Goal: Register for event/course

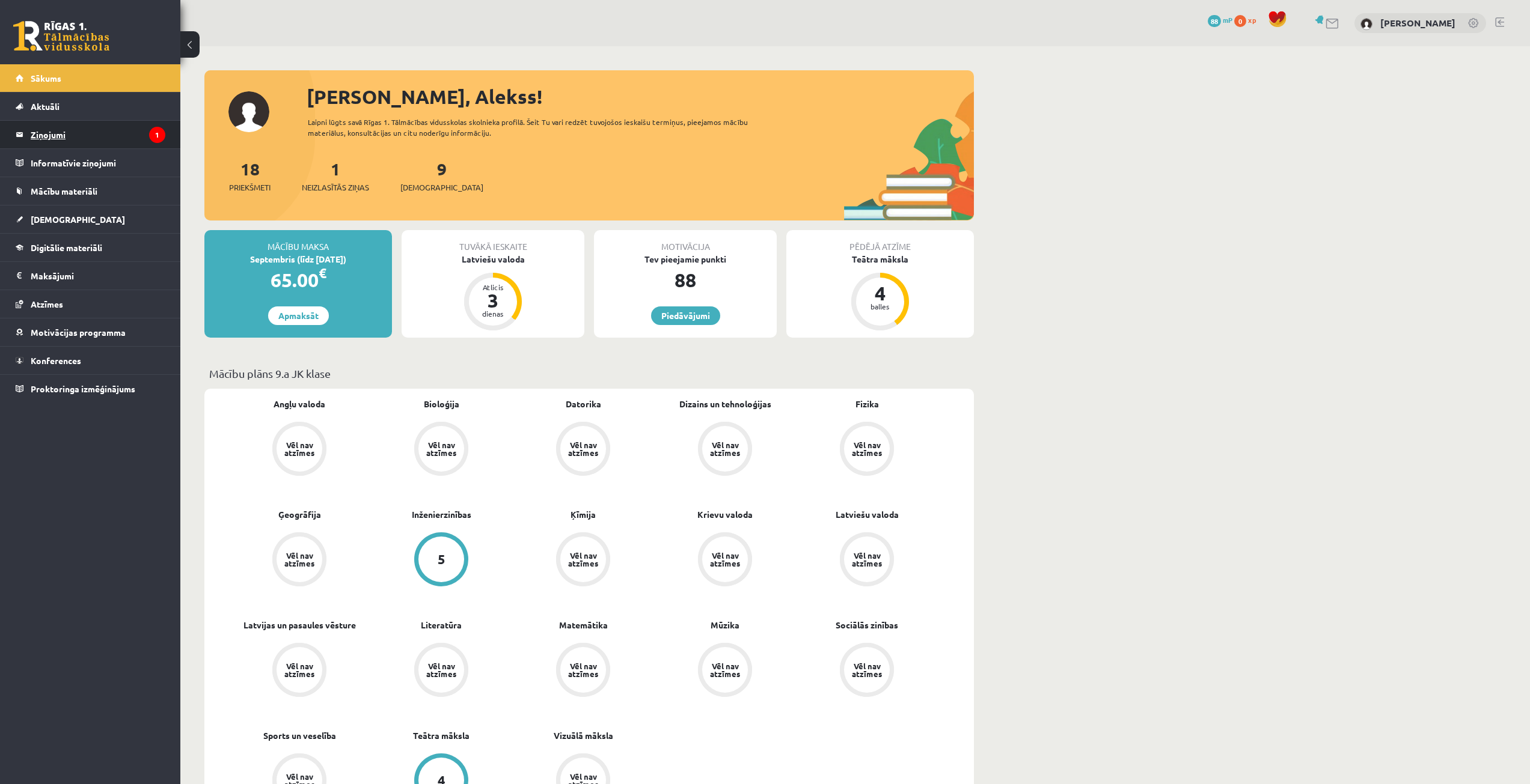
click at [102, 142] on legend "Ziņojumi 1" at bounding box center [98, 135] width 135 height 28
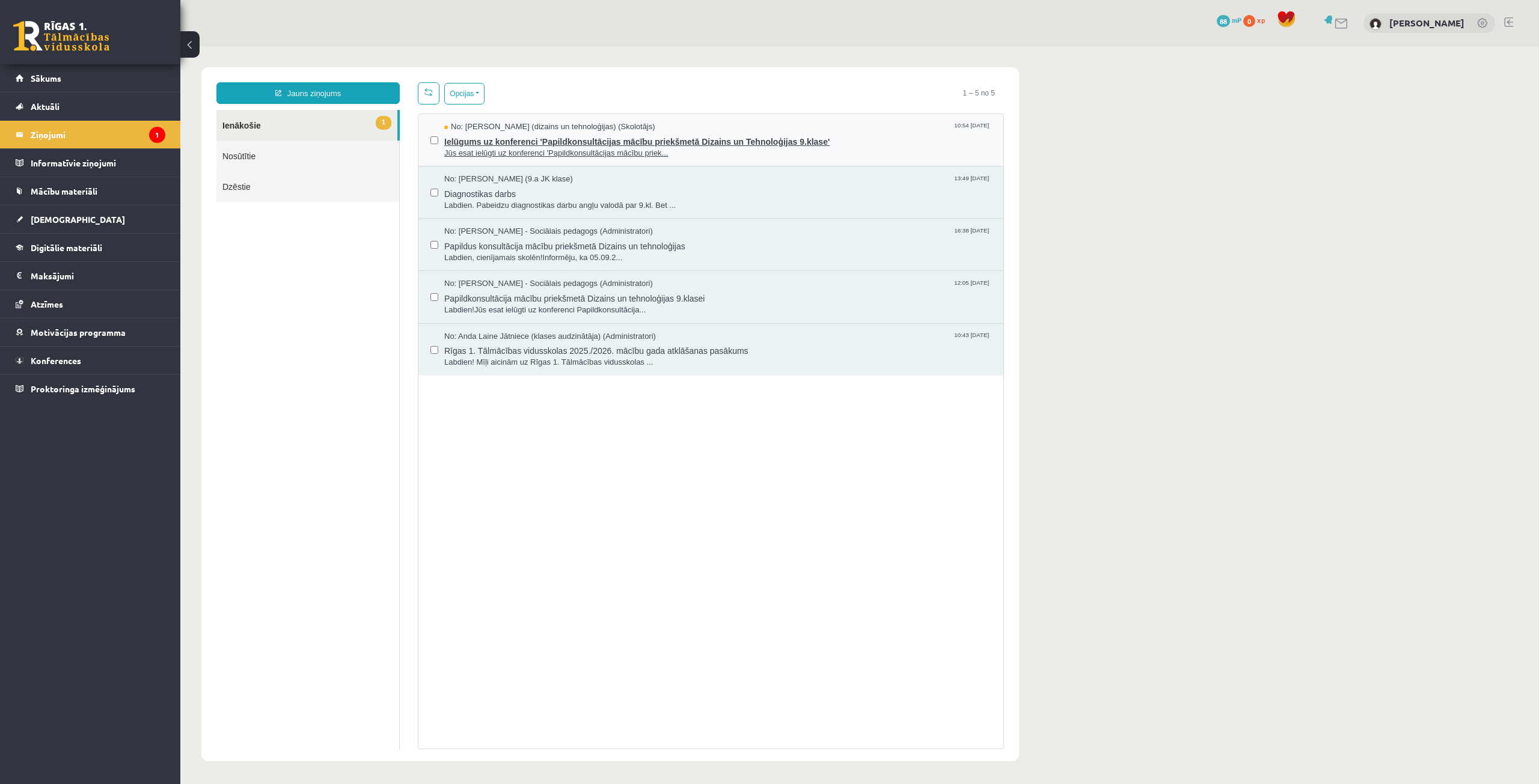
click at [490, 140] on span "Ielūgums uz konferenci 'Papildkonsultācijas mācību priekšmetā Dizains un Tehnol…" at bounding box center [717, 140] width 547 height 15
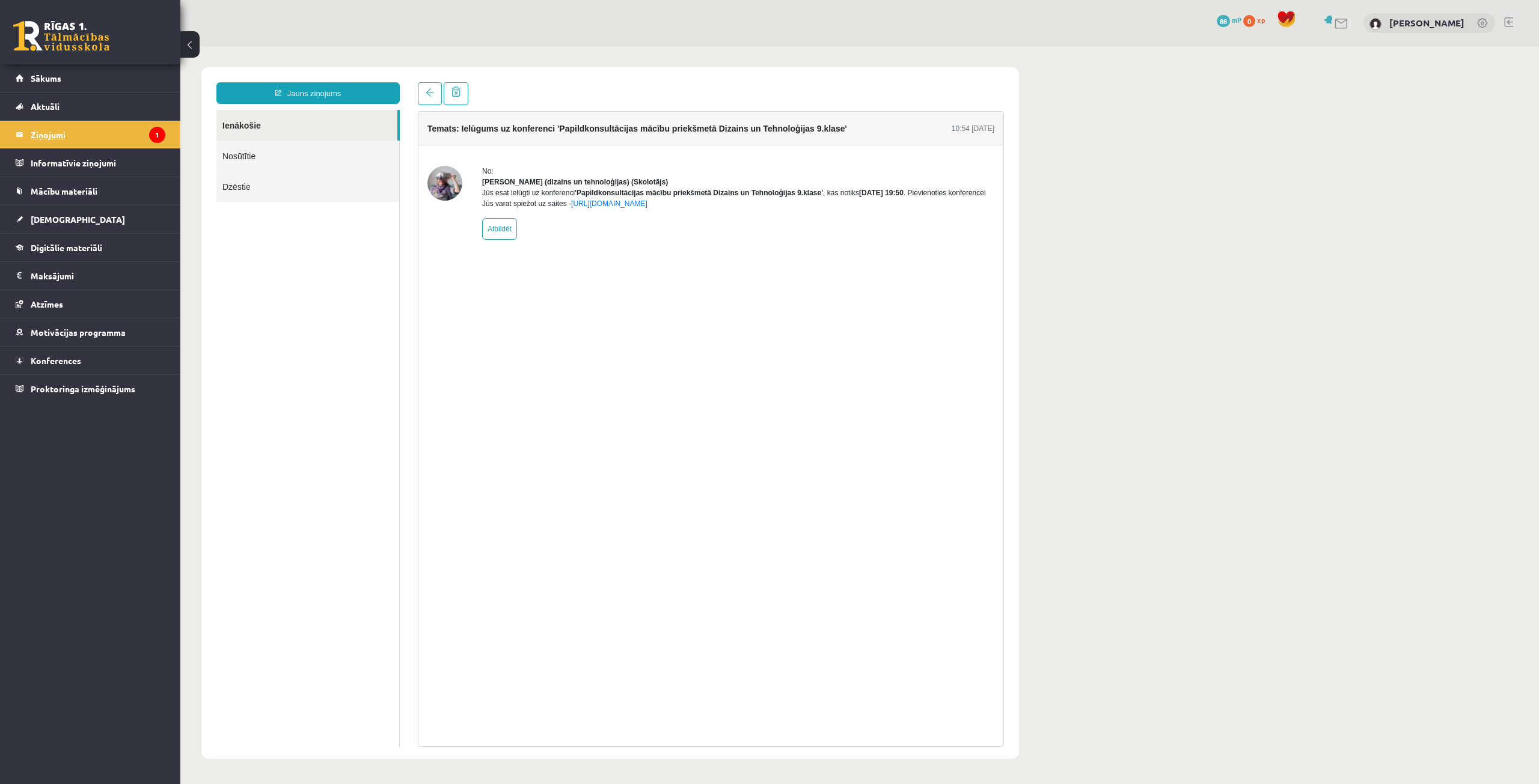
click at [143, 129] on legend "Ziņojumi 1" at bounding box center [98, 135] width 135 height 28
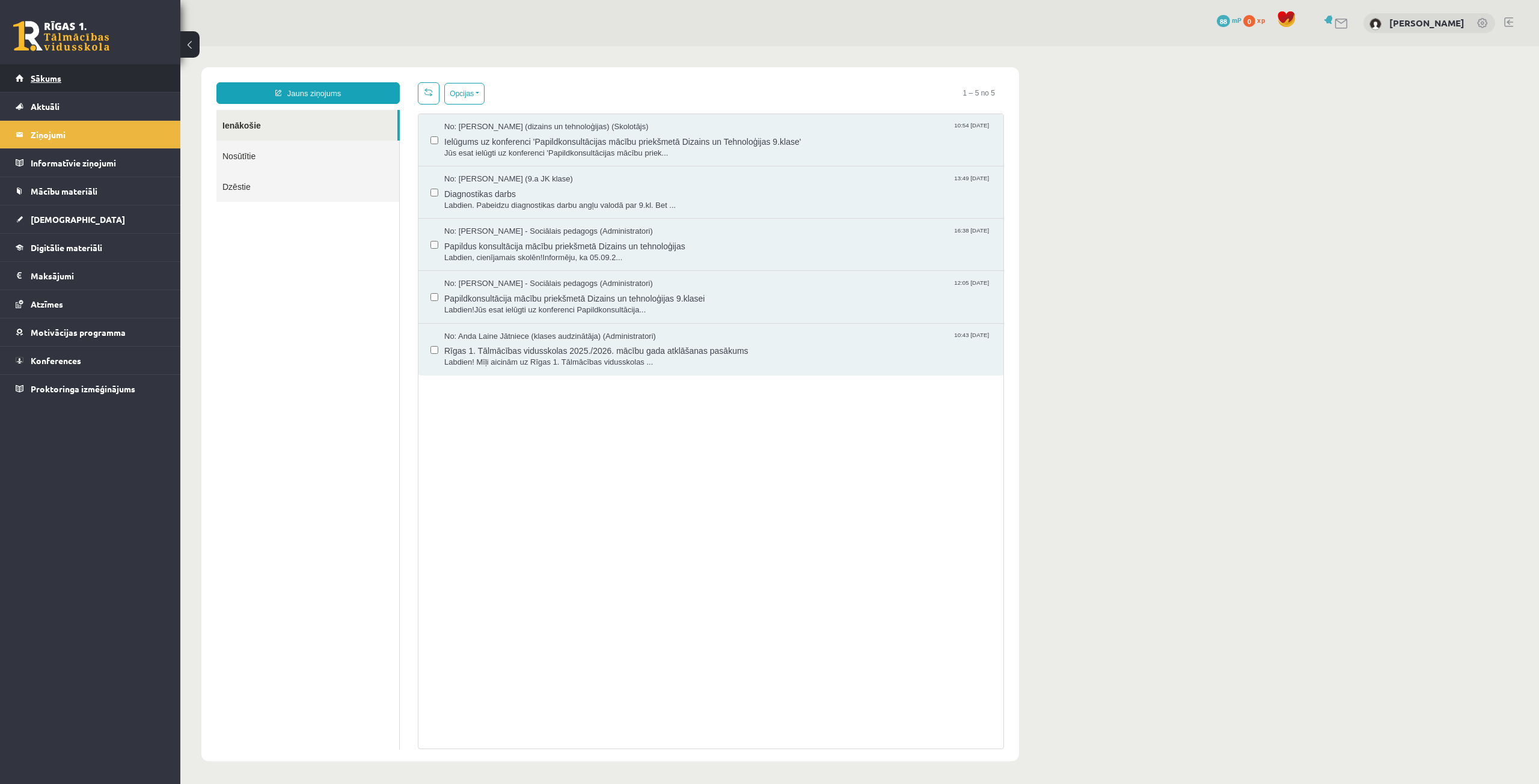
click at [67, 74] on link "Sākums" at bounding box center [90, 78] width 150 height 28
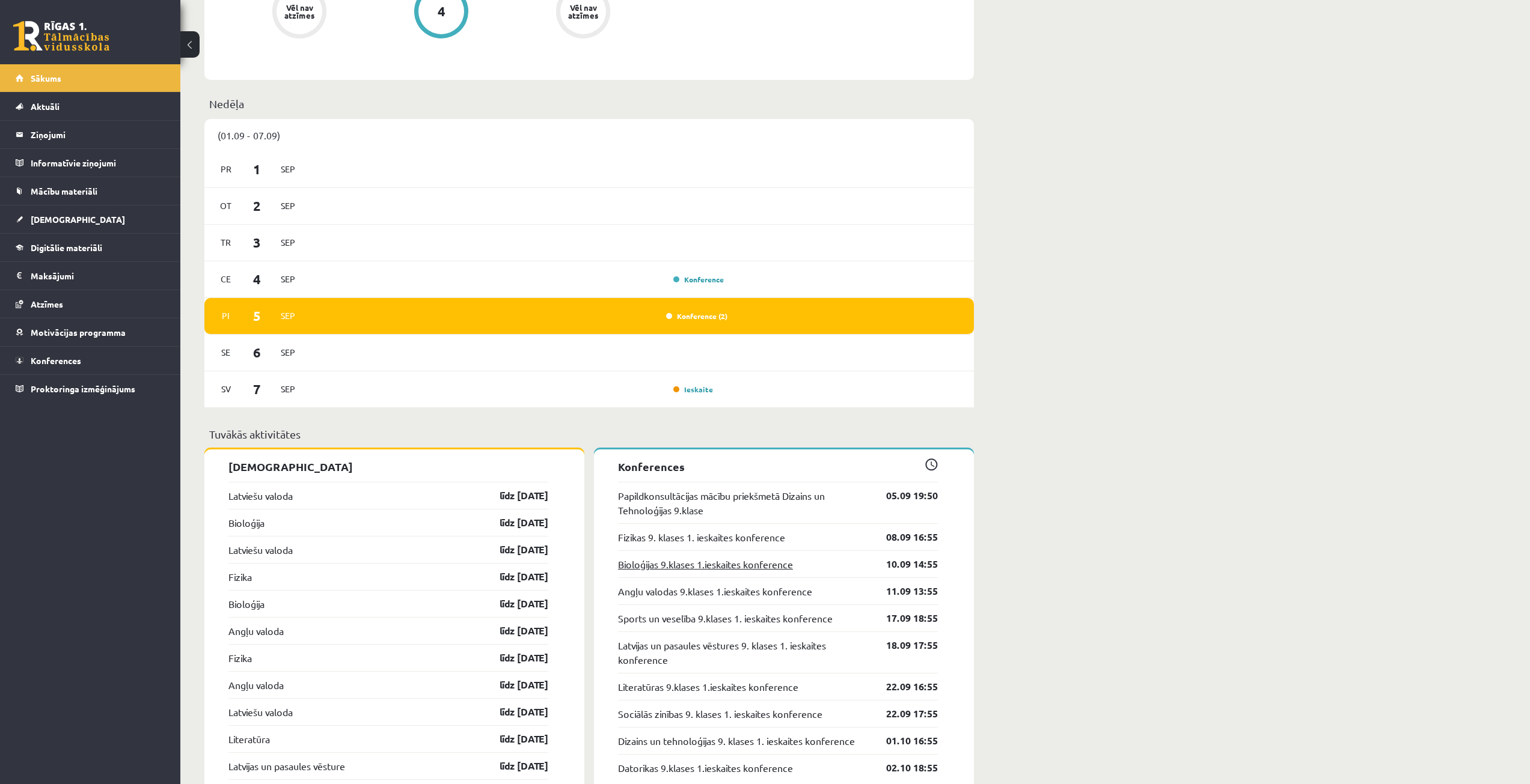
scroll to position [901, 0]
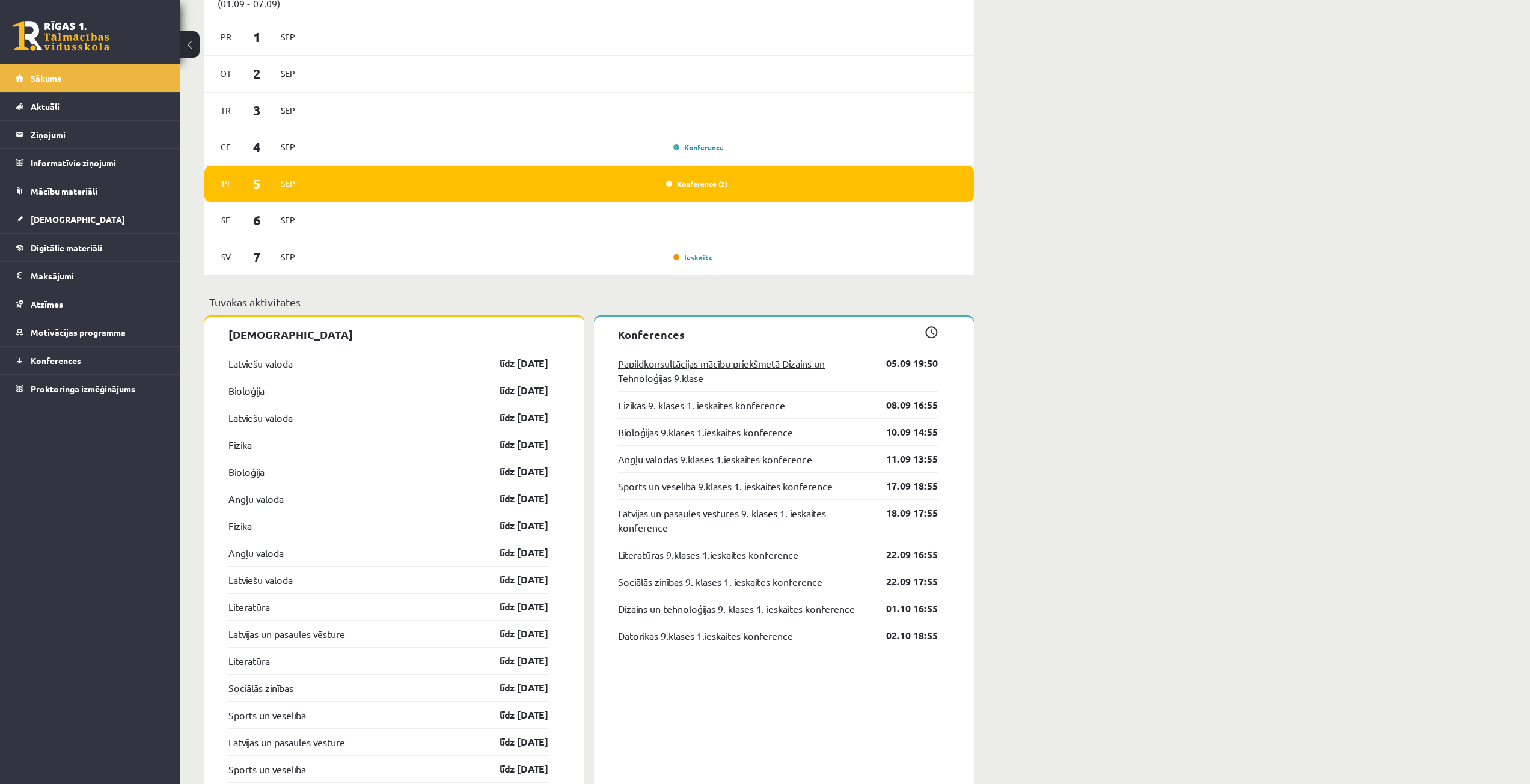
click at [684, 372] on link "Papildkonsultācijas mācību priekšmetā Dizains un Tehnoloģijas 9.klase" at bounding box center [743, 370] width 250 height 29
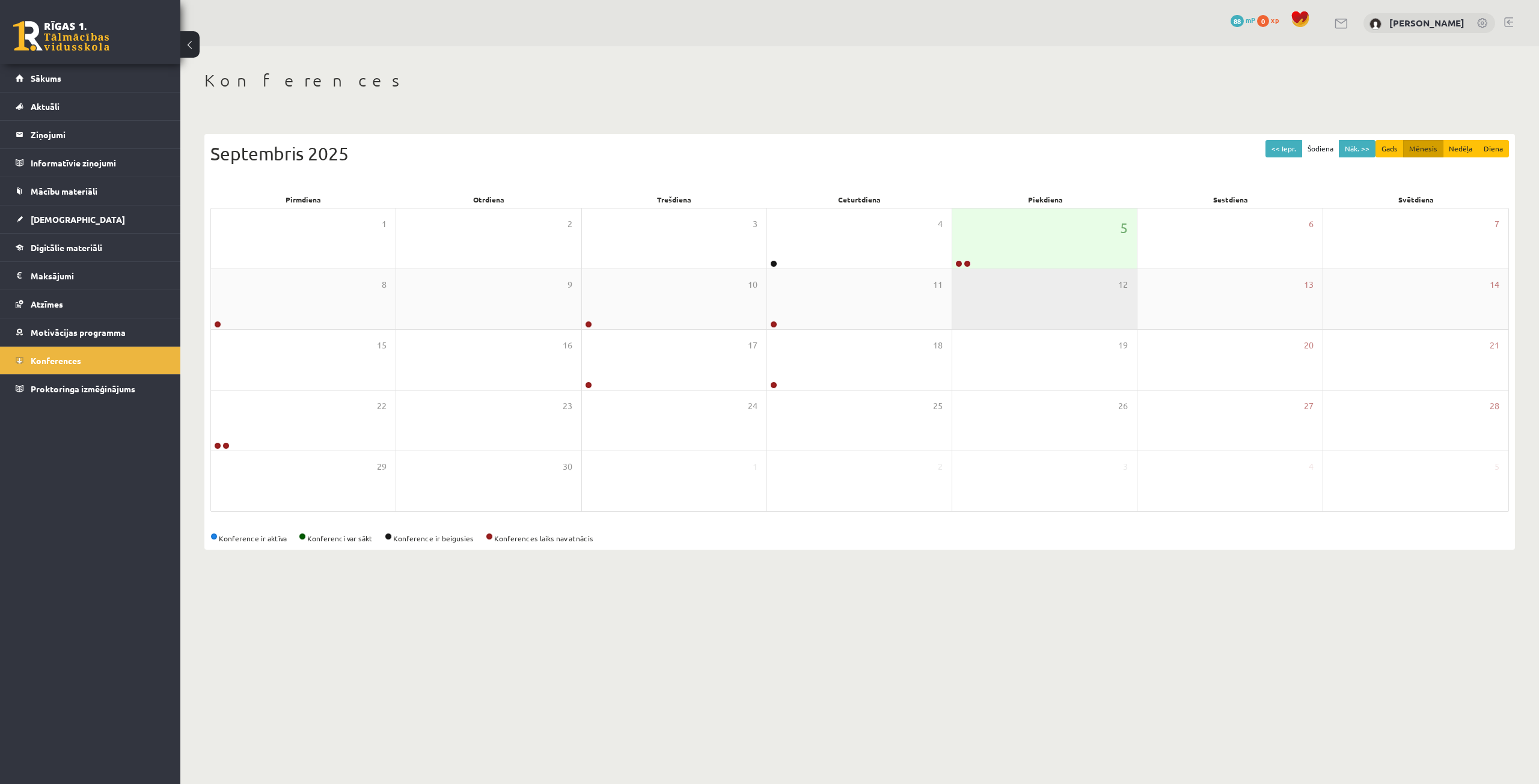
click at [1050, 278] on div "12" at bounding box center [1044, 299] width 184 height 60
click at [1045, 261] on div "5" at bounding box center [1044, 239] width 184 height 60
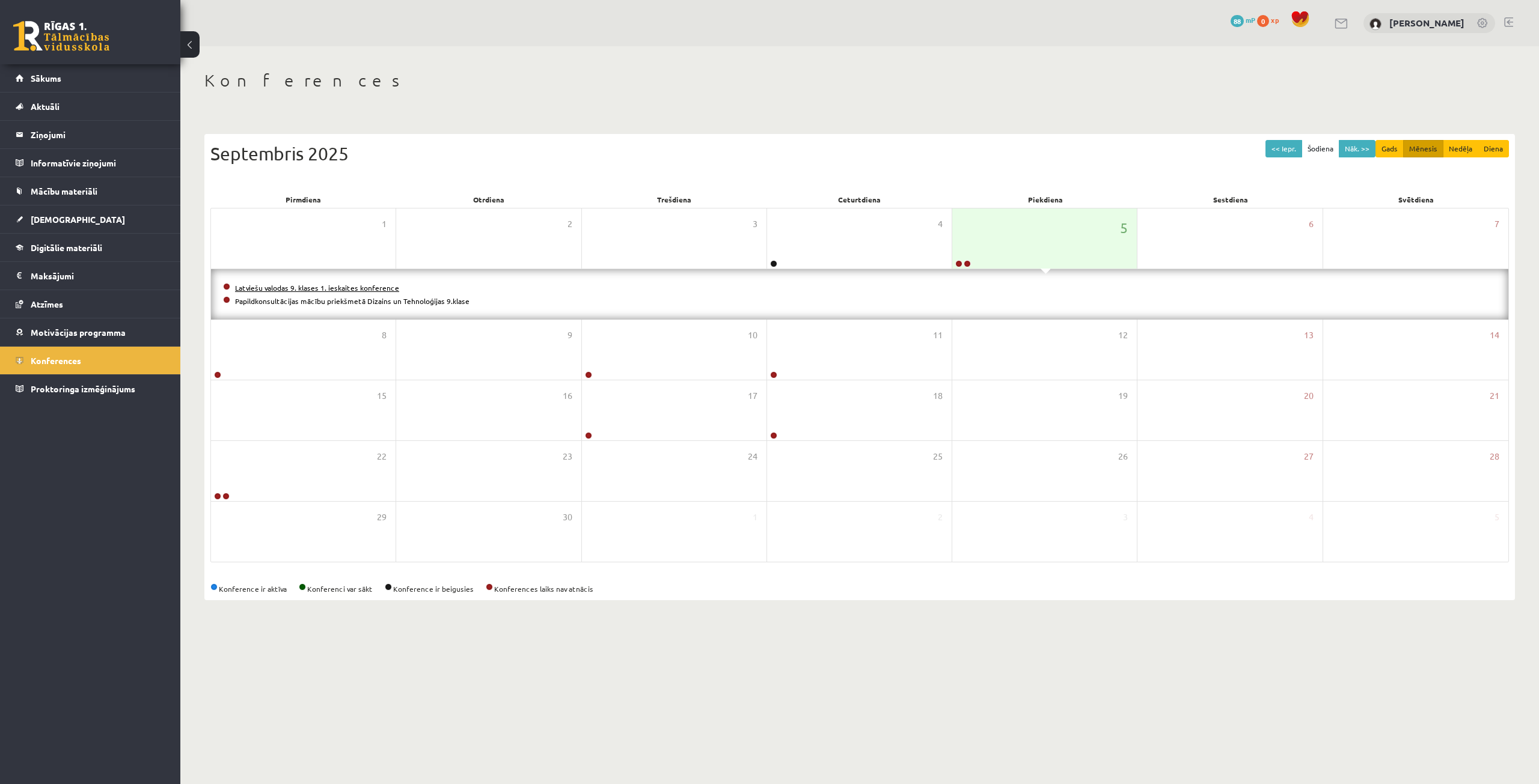
click at [360, 289] on link "Latviešu valodas 9. klases 1. ieskaites konference" at bounding box center [317, 288] width 164 height 9
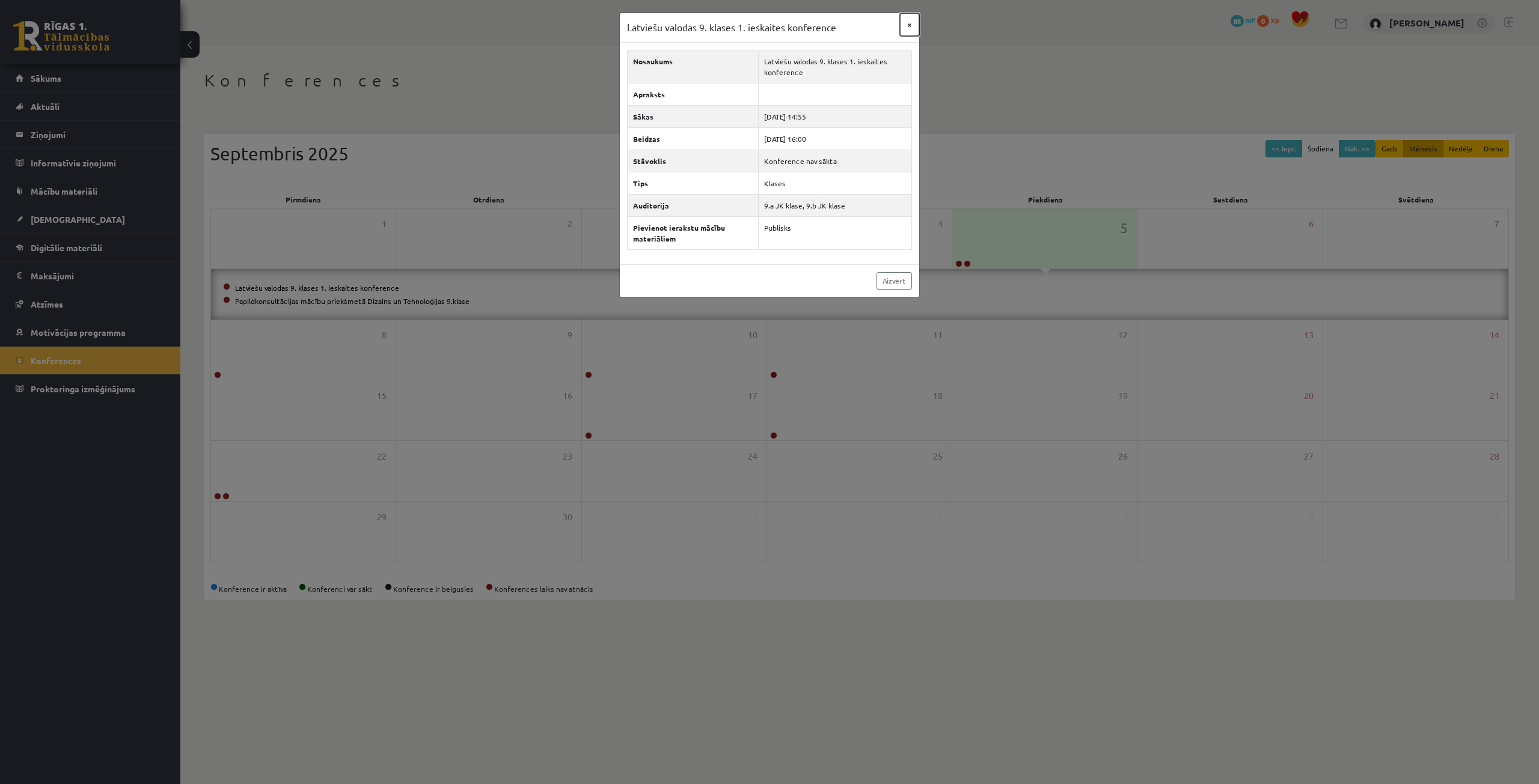
click at [904, 26] on button "×" at bounding box center [909, 25] width 19 height 23
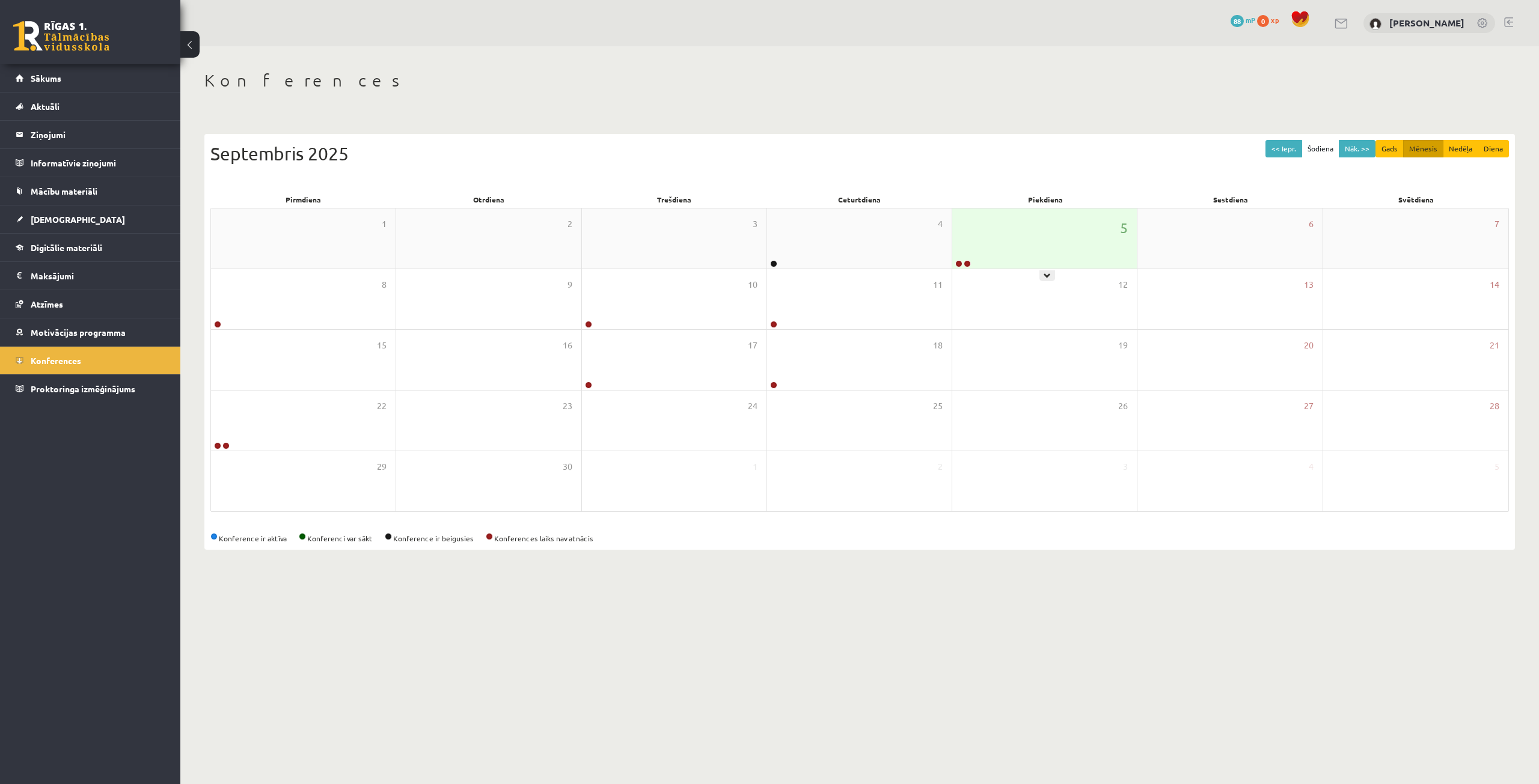
click at [975, 236] on div "5" at bounding box center [1044, 239] width 184 height 60
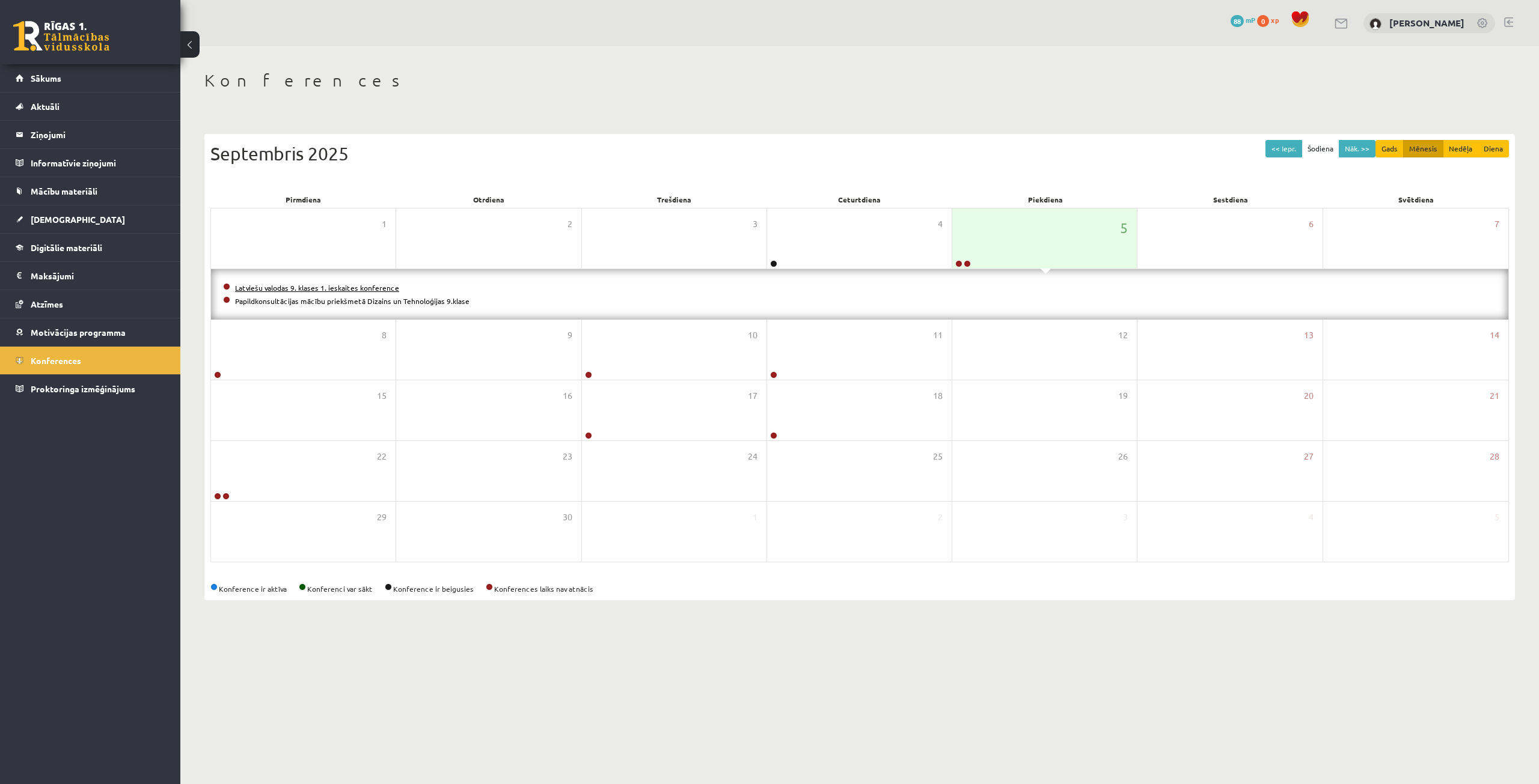
click at [378, 285] on link "Latviešu valodas 9. klases 1. ieskaites konference" at bounding box center [317, 288] width 164 height 9
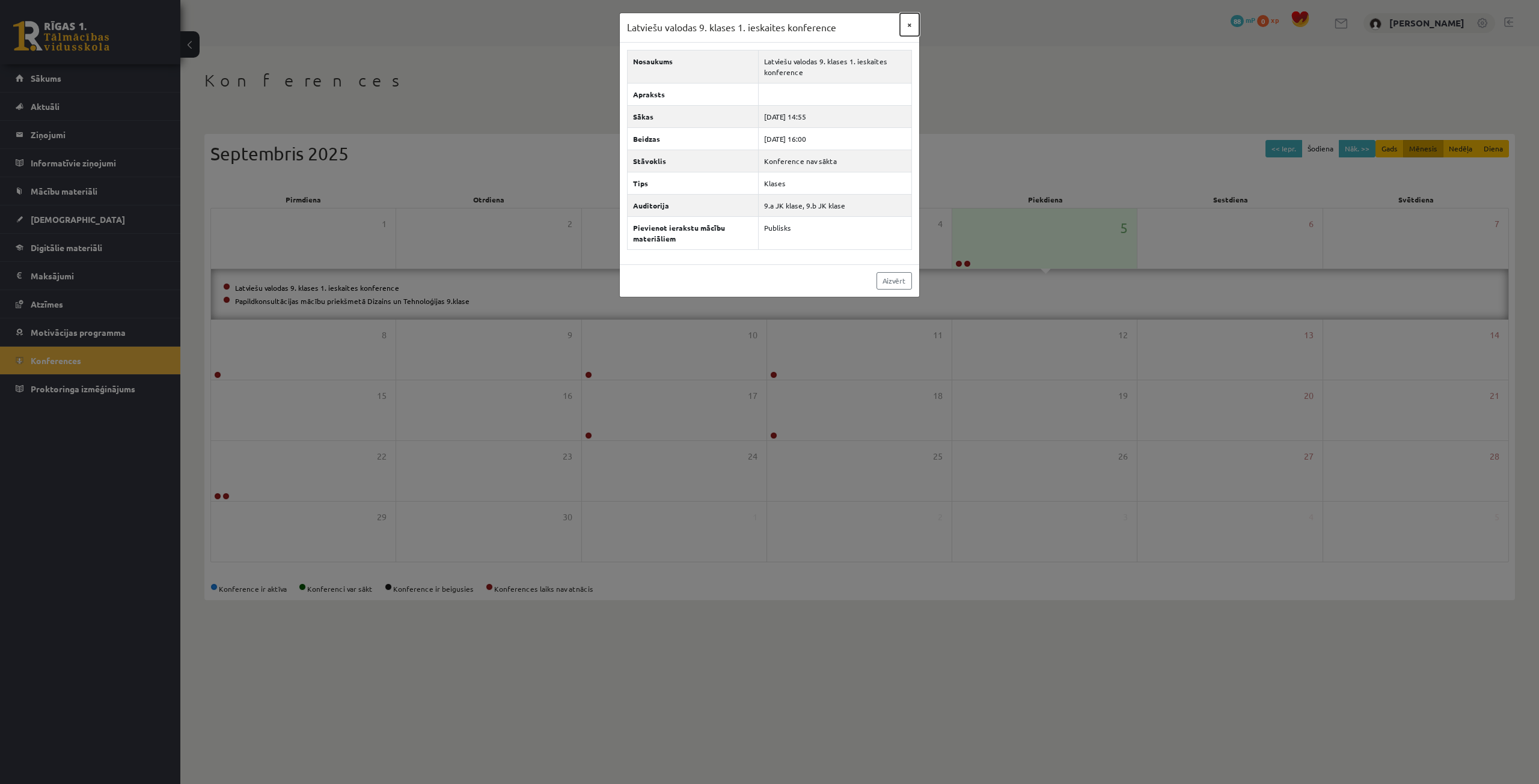
click at [909, 25] on button "×" at bounding box center [909, 25] width 19 height 23
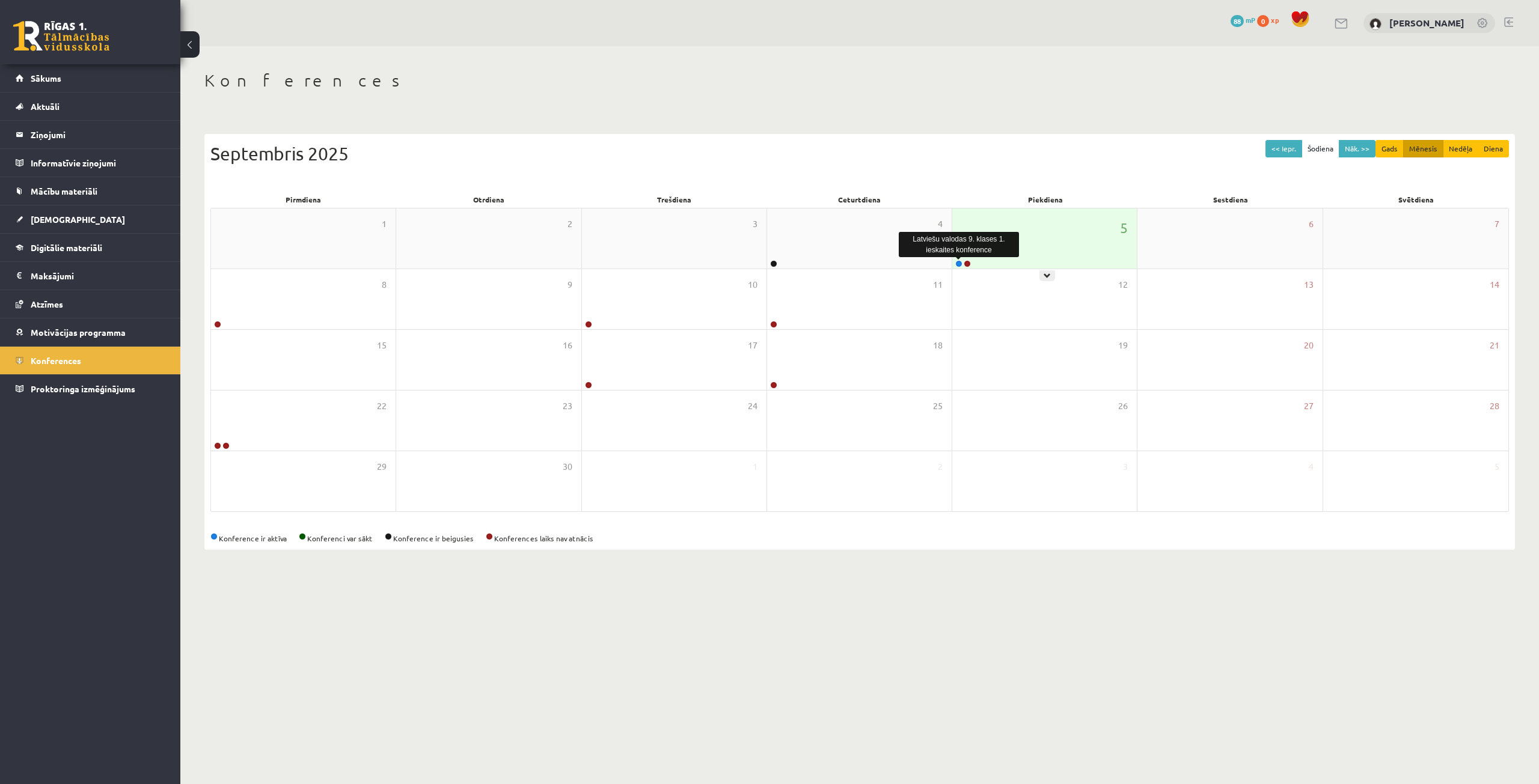
click at [961, 263] on link at bounding box center [958, 264] width 7 height 7
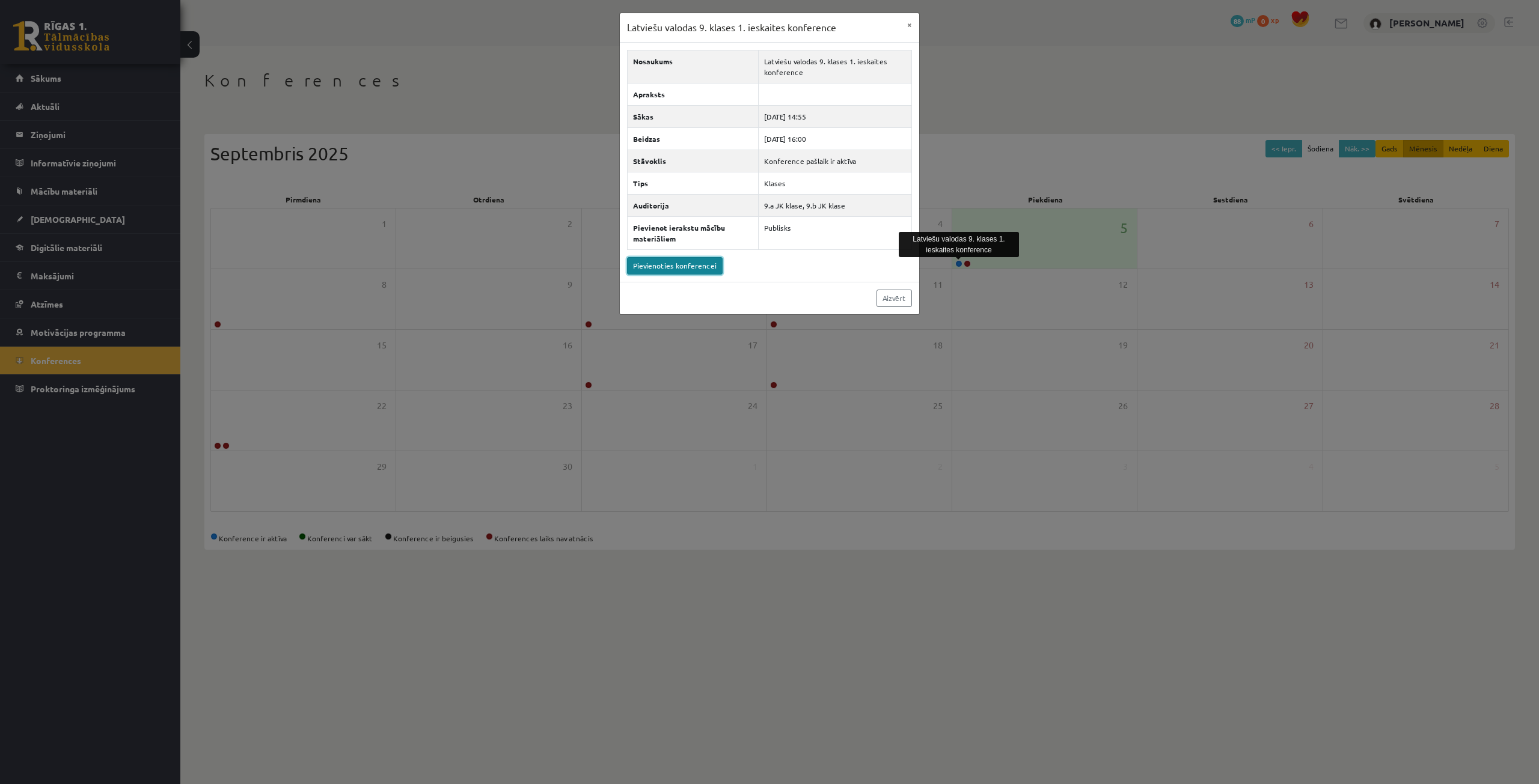
click at [702, 263] on link "Pievienoties konferencei" at bounding box center [675, 266] width 96 height 18
click at [550, 326] on div "Latviešu valodas 9. klases 1. ieskaites konference × Nosaukums Latviešu valodas…" at bounding box center [770, 392] width 1539 height 784
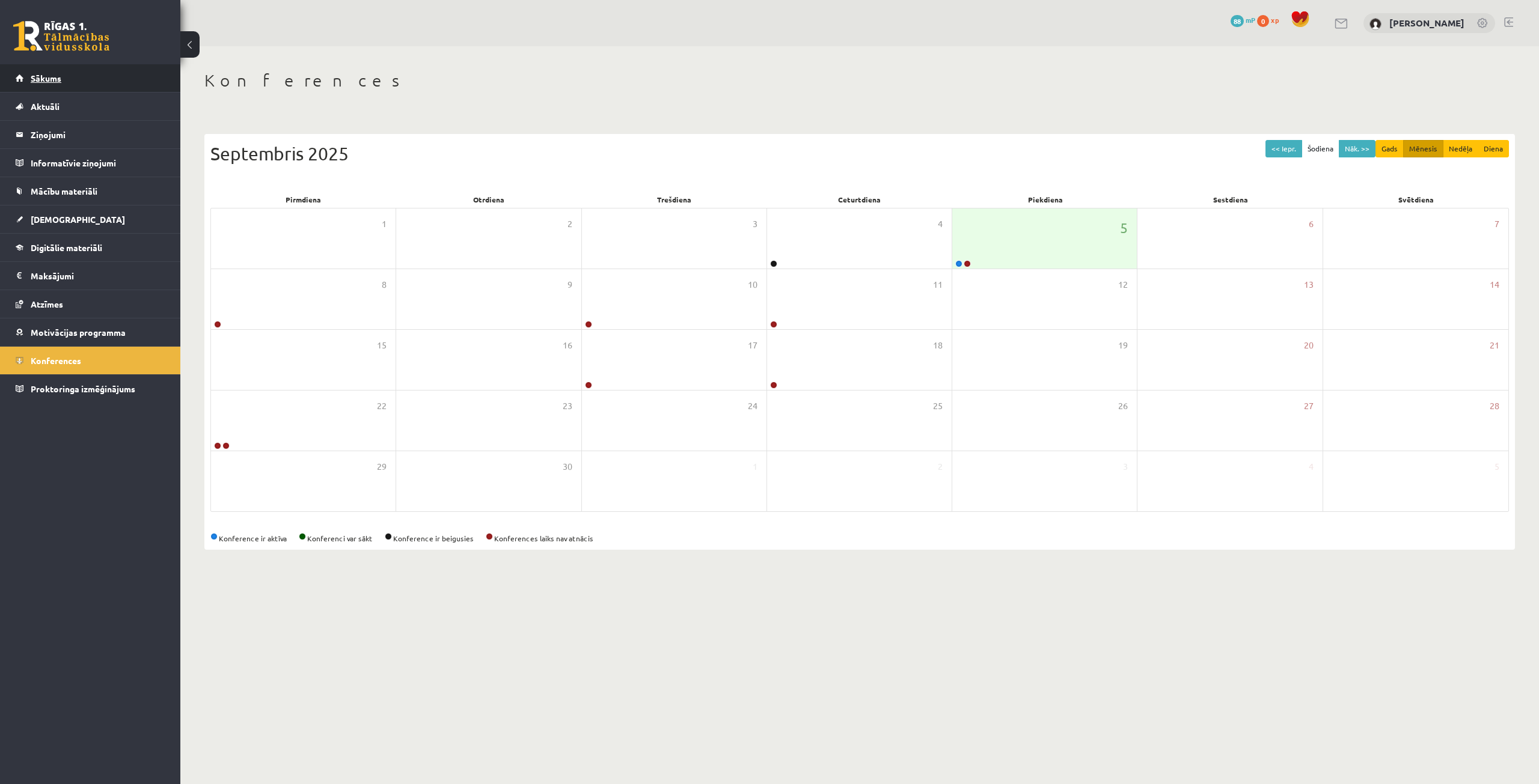
click at [63, 81] on link "Sākums" at bounding box center [90, 78] width 150 height 28
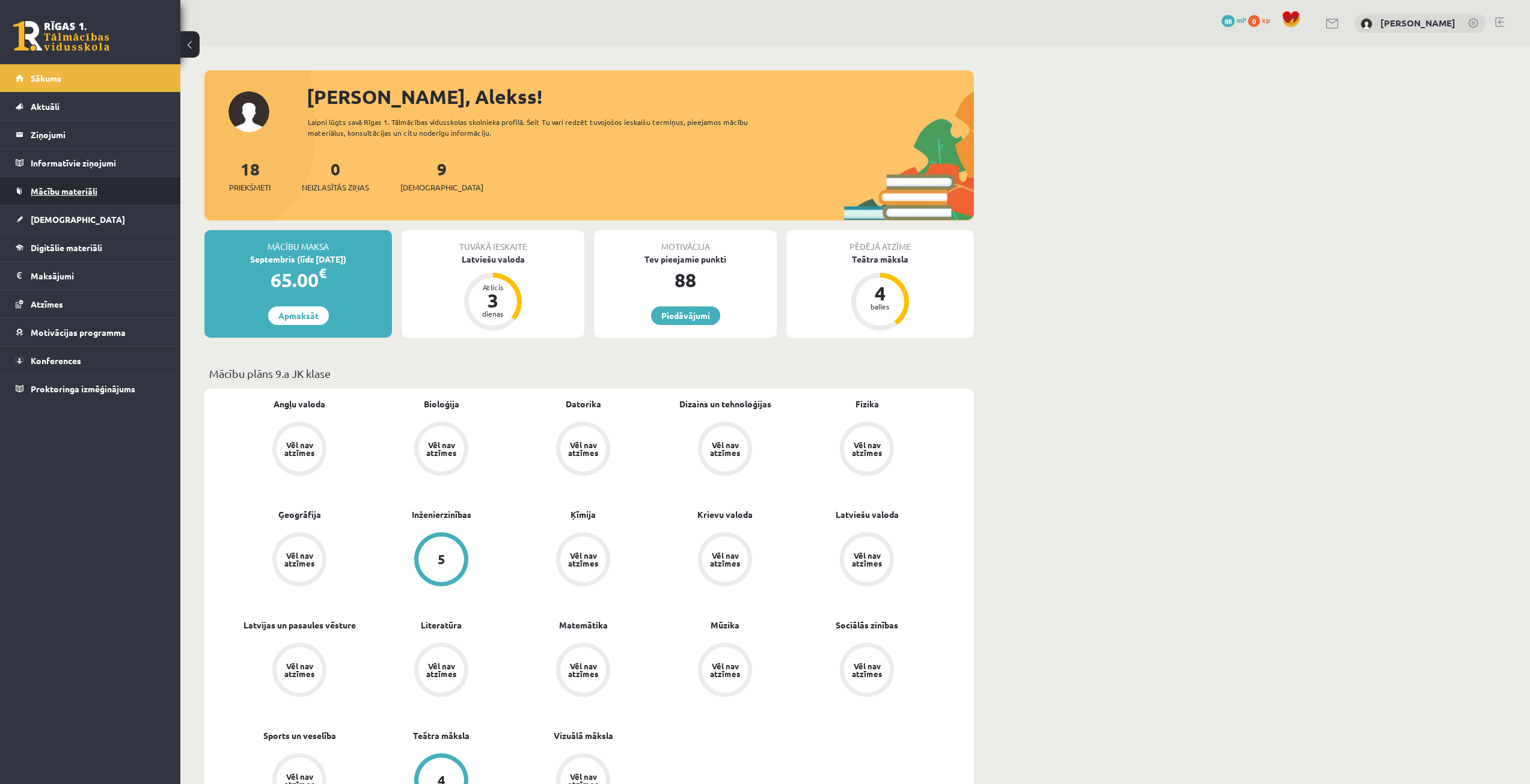
click at [65, 190] on span "Mācību materiāli" at bounding box center [64, 191] width 67 height 11
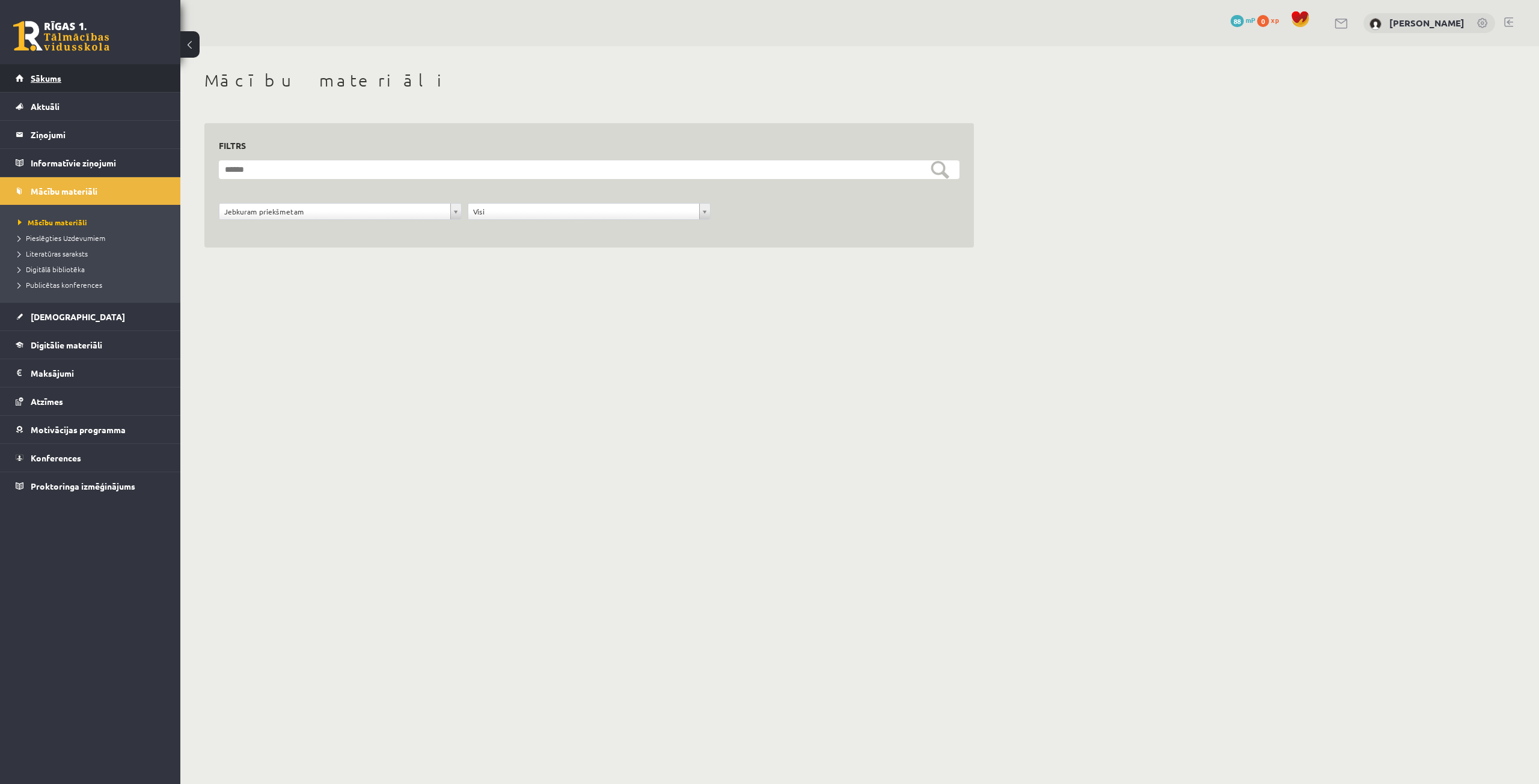
click at [72, 79] on link "Sākums" at bounding box center [90, 78] width 150 height 28
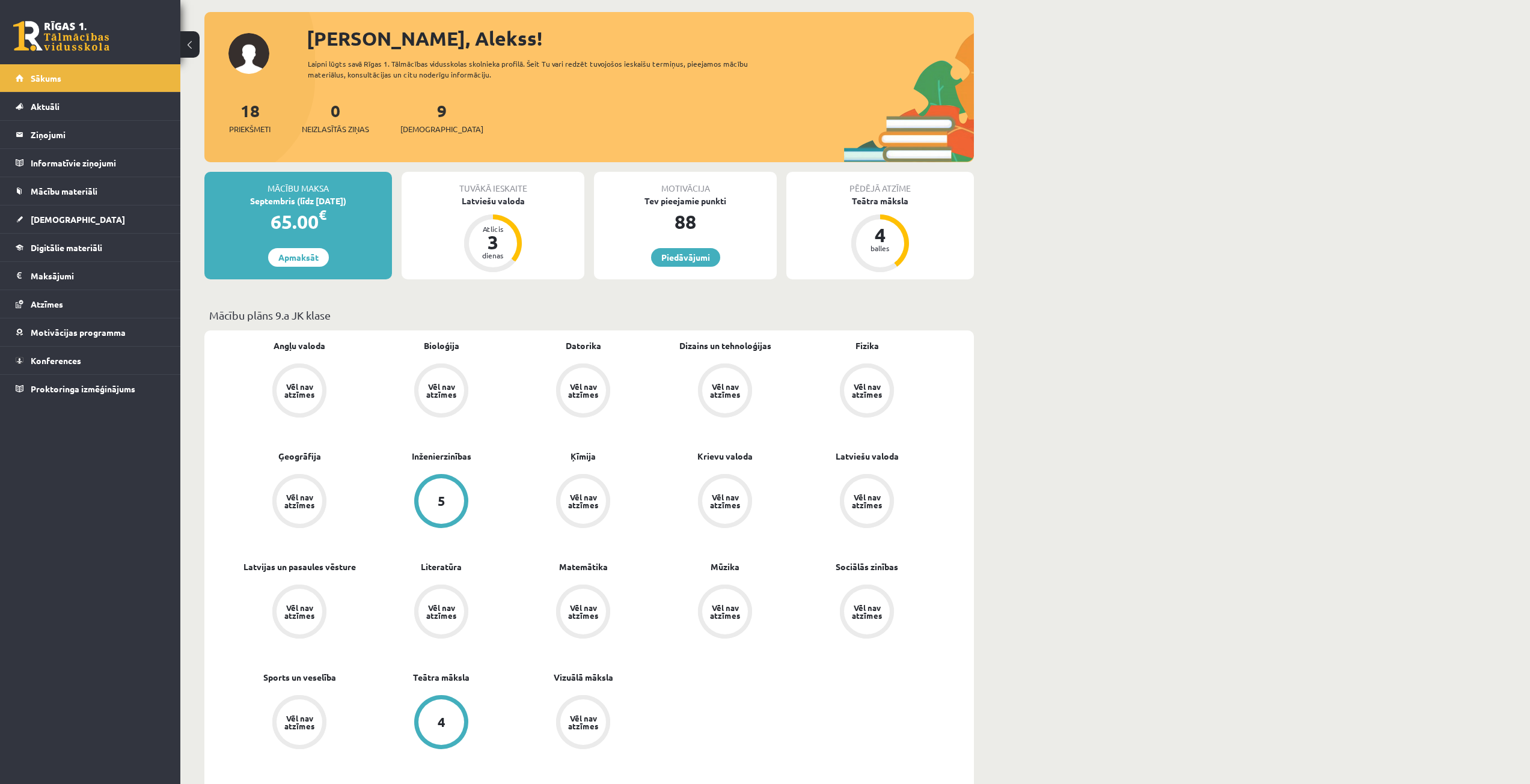
scroll to position [120, 0]
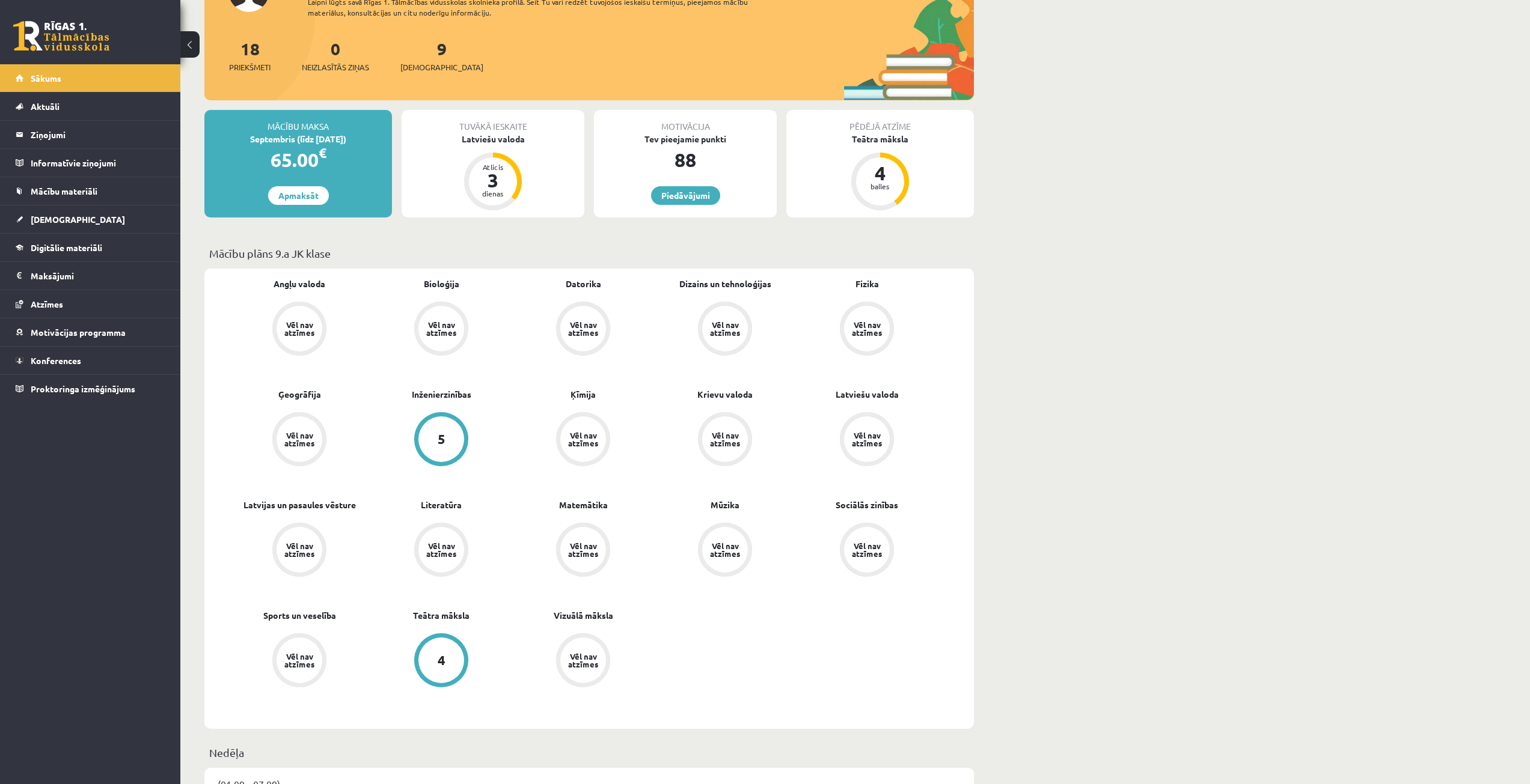
click at [588, 552] on div "Vēl nav atzīmes" at bounding box center [583, 550] width 34 height 15
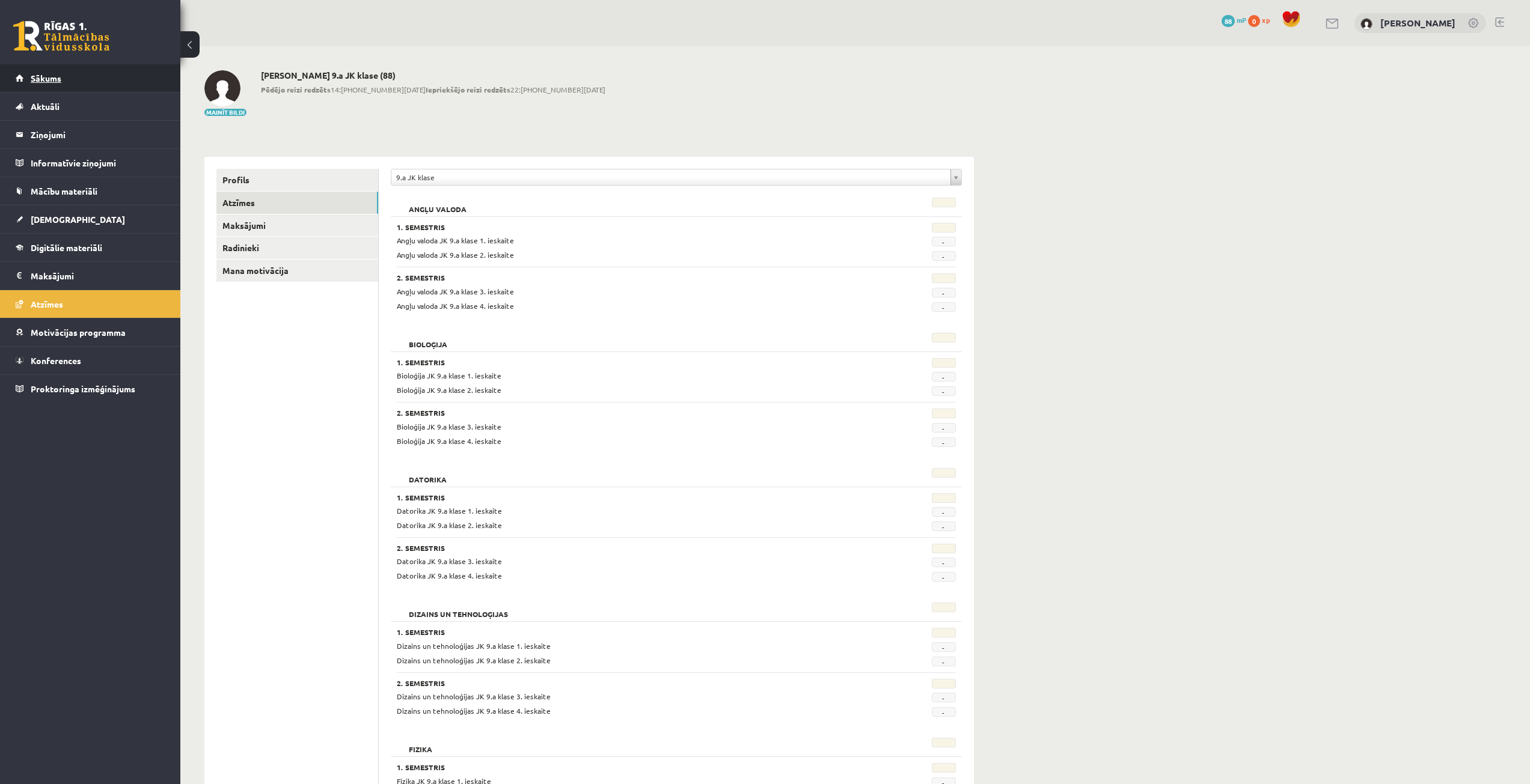
click at [78, 70] on link "Sākums" at bounding box center [90, 78] width 150 height 28
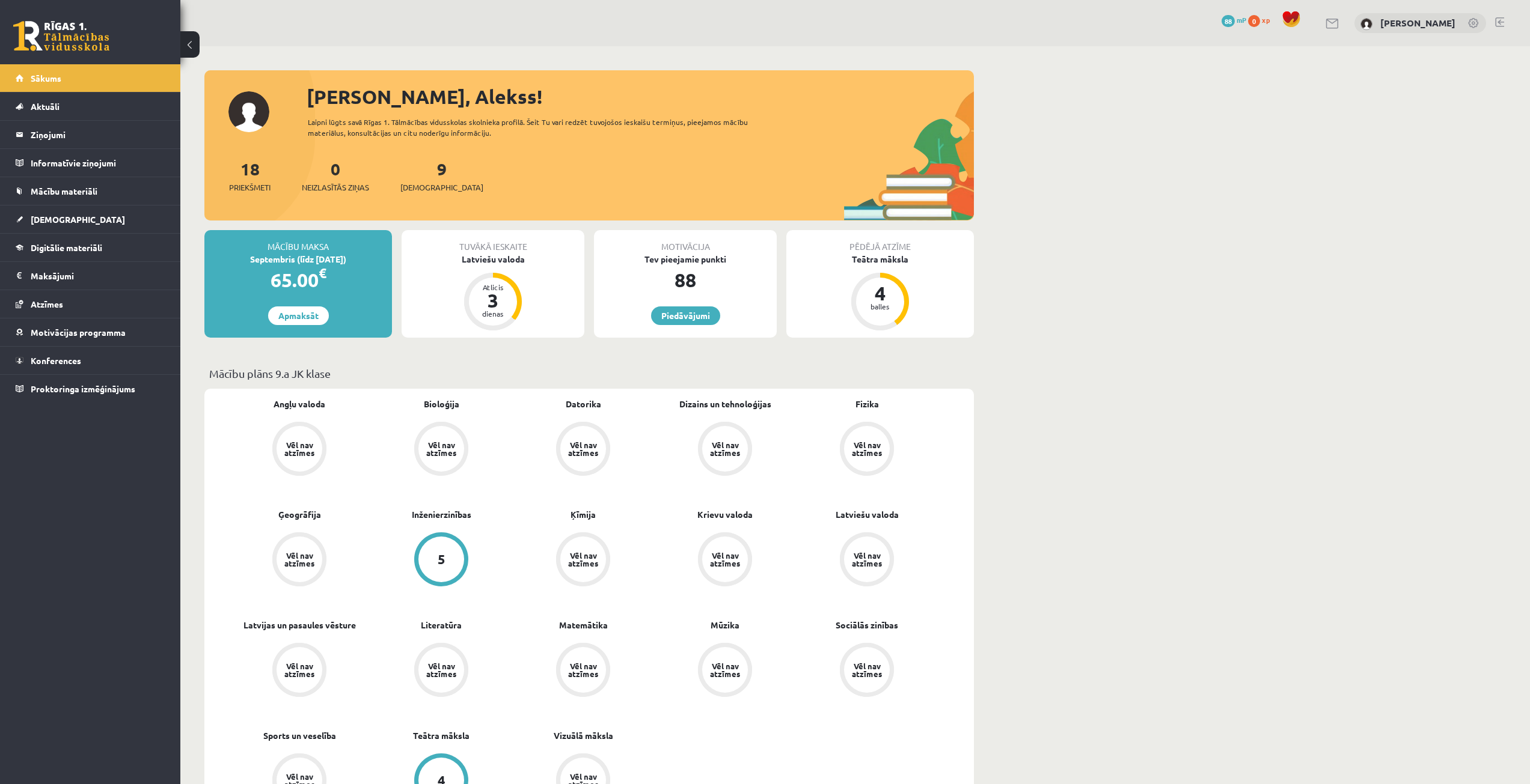
click at [93, 38] on link at bounding box center [61, 35] width 96 height 30
click at [1475, 21] on link at bounding box center [1474, 24] width 12 height 12
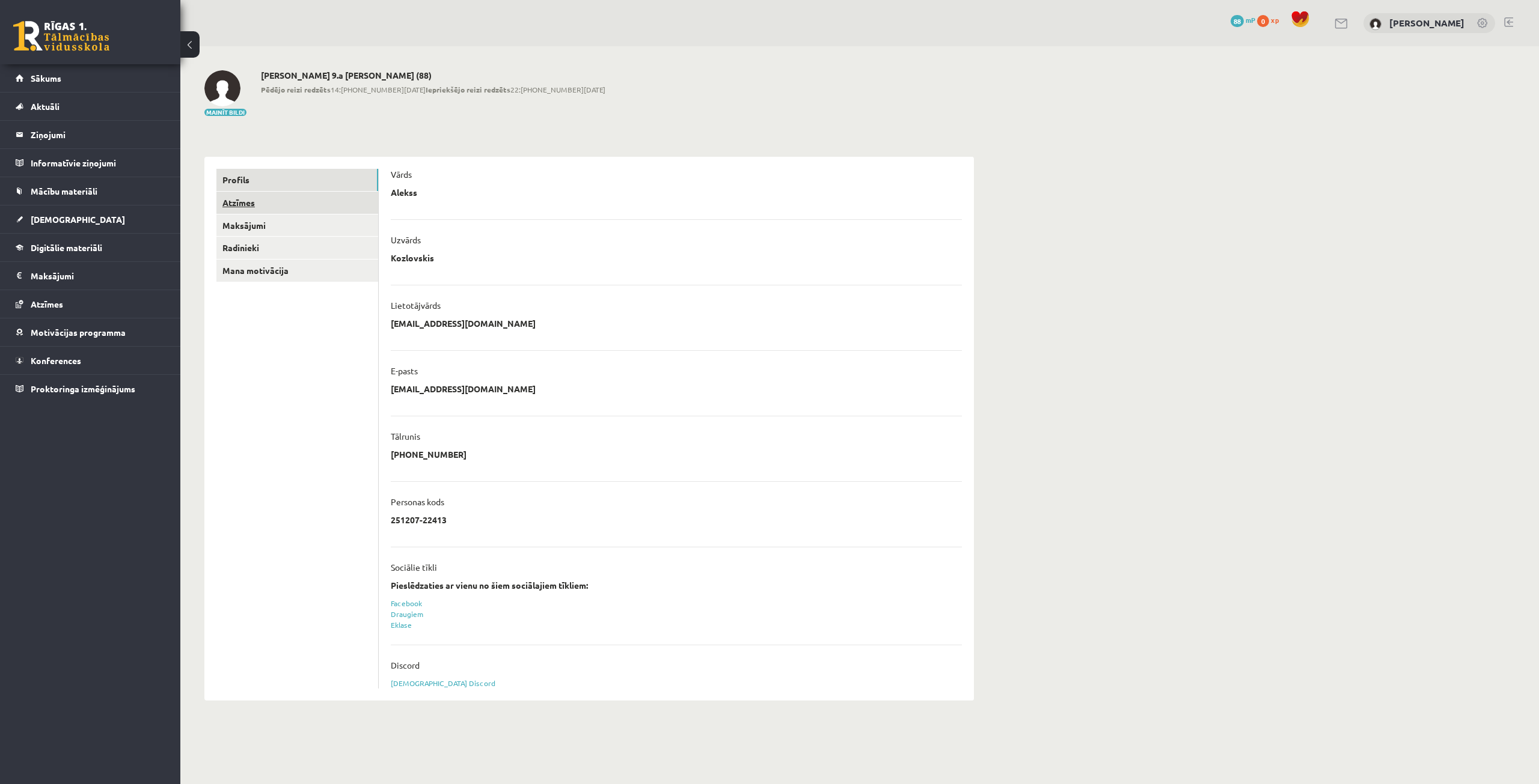
click at [281, 192] on link "Atzīmes" at bounding box center [298, 203] width 162 height 22
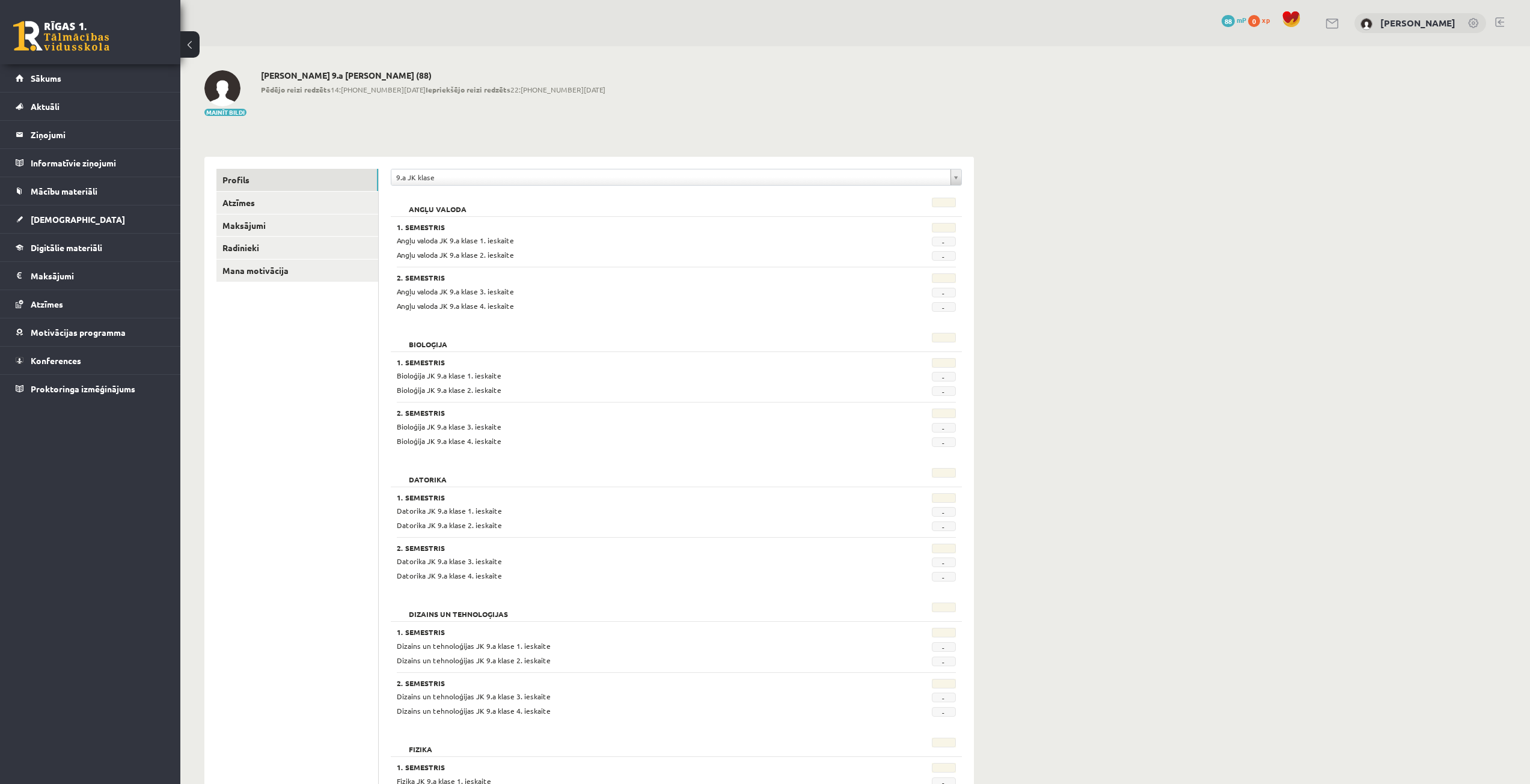
click at [280, 182] on link "Profils" at bounding box center [298, 180] width 162 height 22
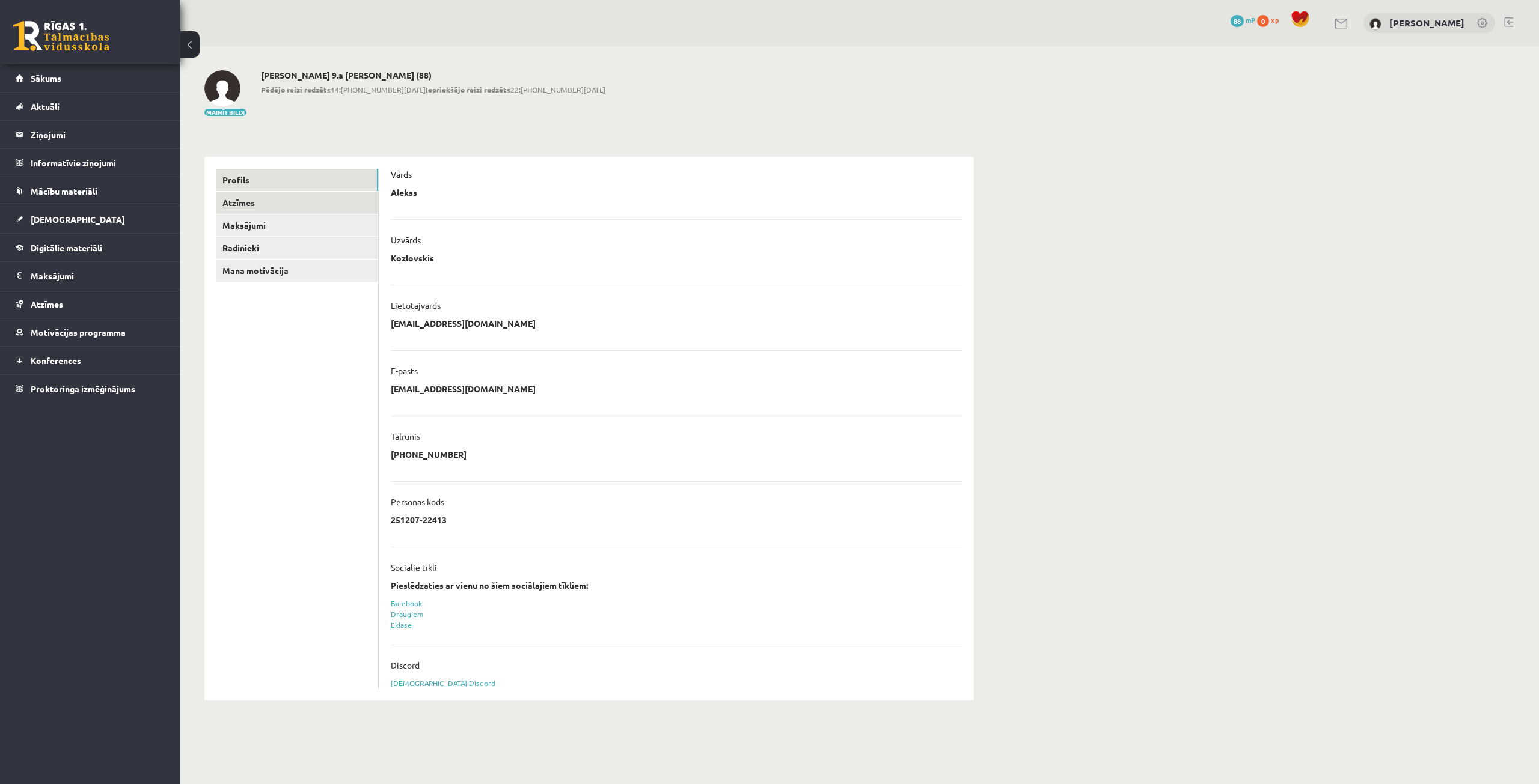
click at [254, 200] on link "Atzīmes" at bounding box center [298, 203] width 162 height 22
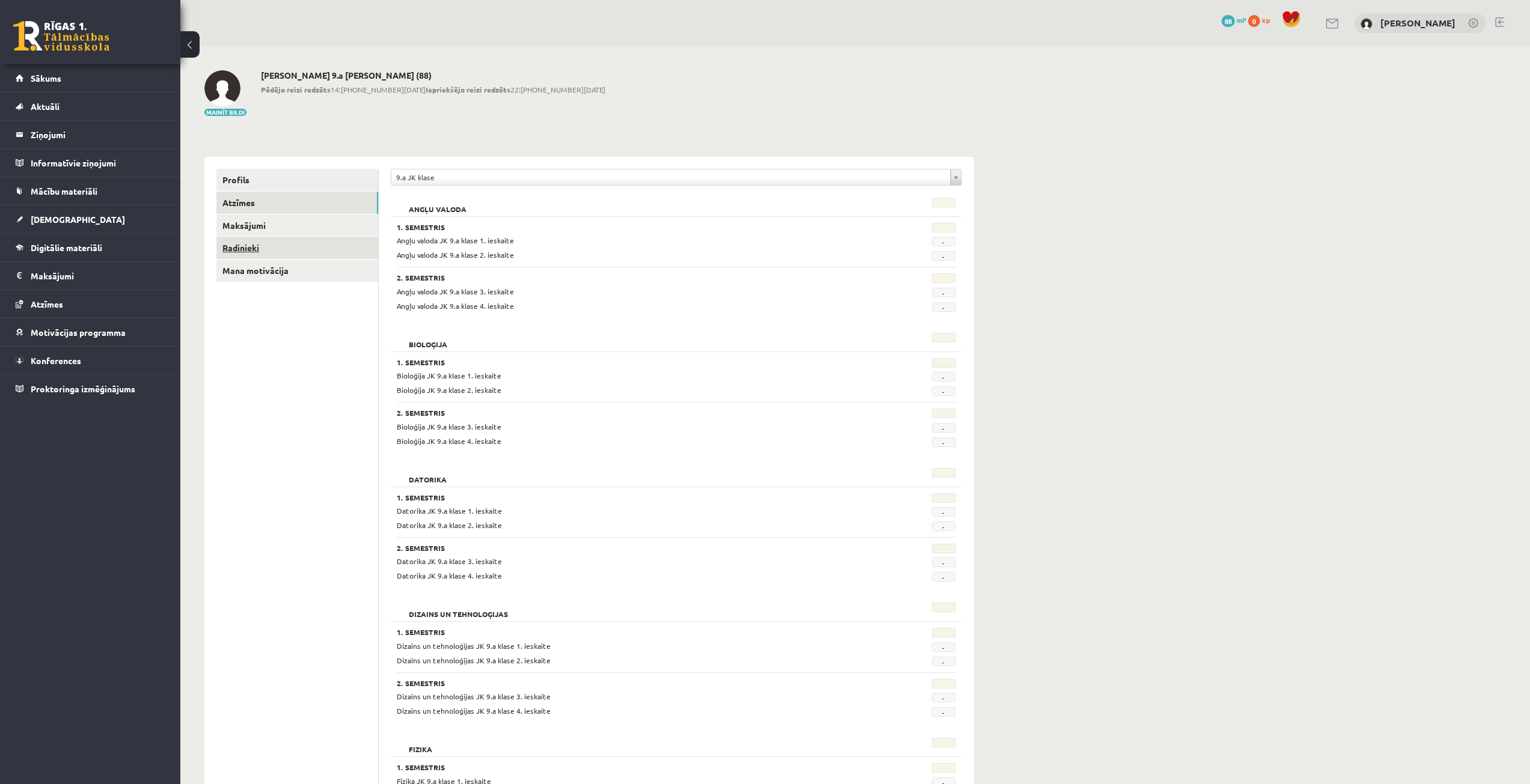
click at [265, 248] on link "Radinieki" at bounding box center [298, 247] width 162 height 22
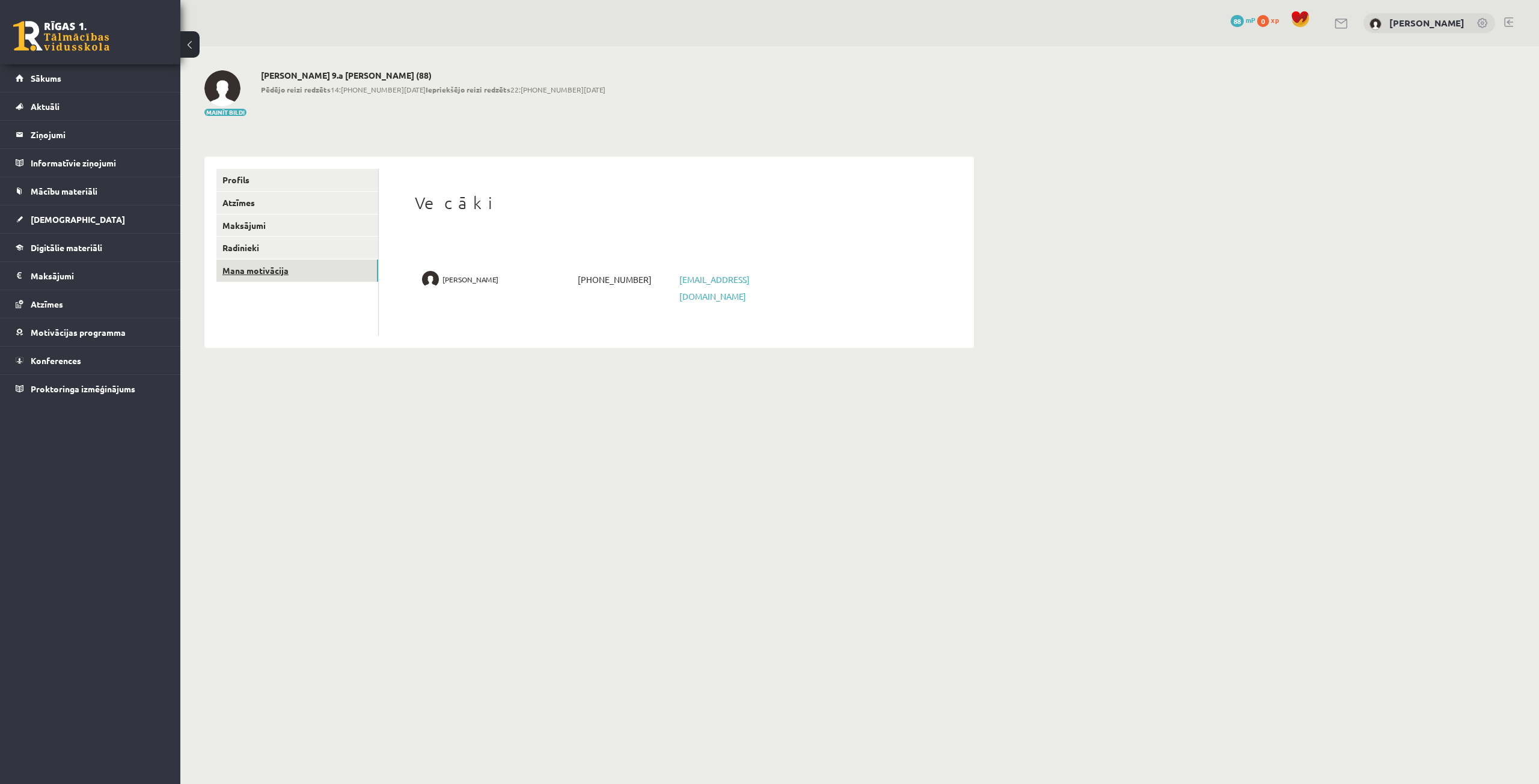
click at [268, 275] on link "Mana motivācija" at bounding box center [298, 271] width 162 height 22
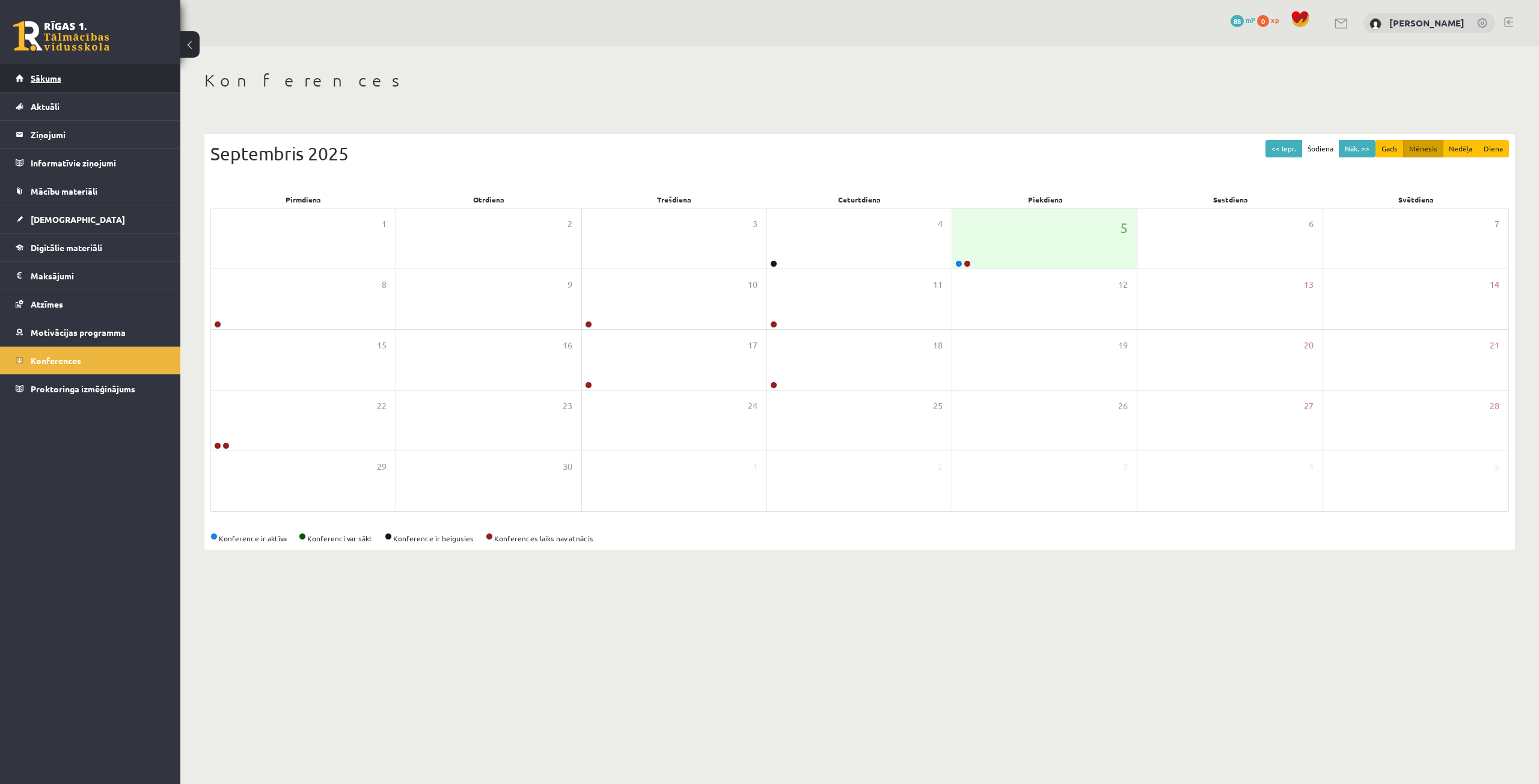
click at [52, 82] on span "Sākums" at bounding box center [46, 78] width 31 height 11
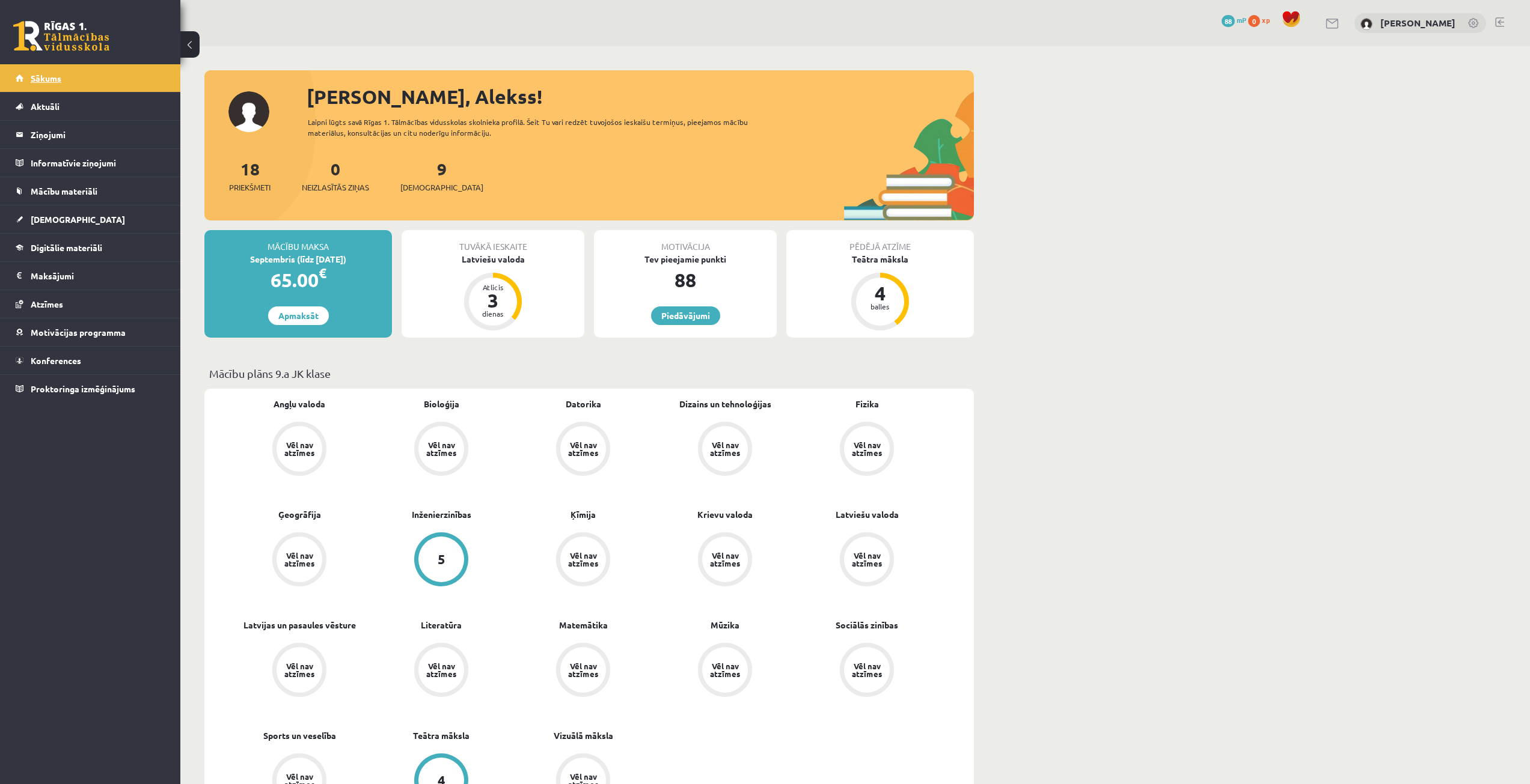
click at [113, 80] on link "Sākums" at bounding box center [90, 78] width 150 height 28
click at [709, 321] on link "Piedāvājumi" at bounding box center [686, 316] width 69 height 19
